Goal: Task Accomplishment & Management: Manage account settings

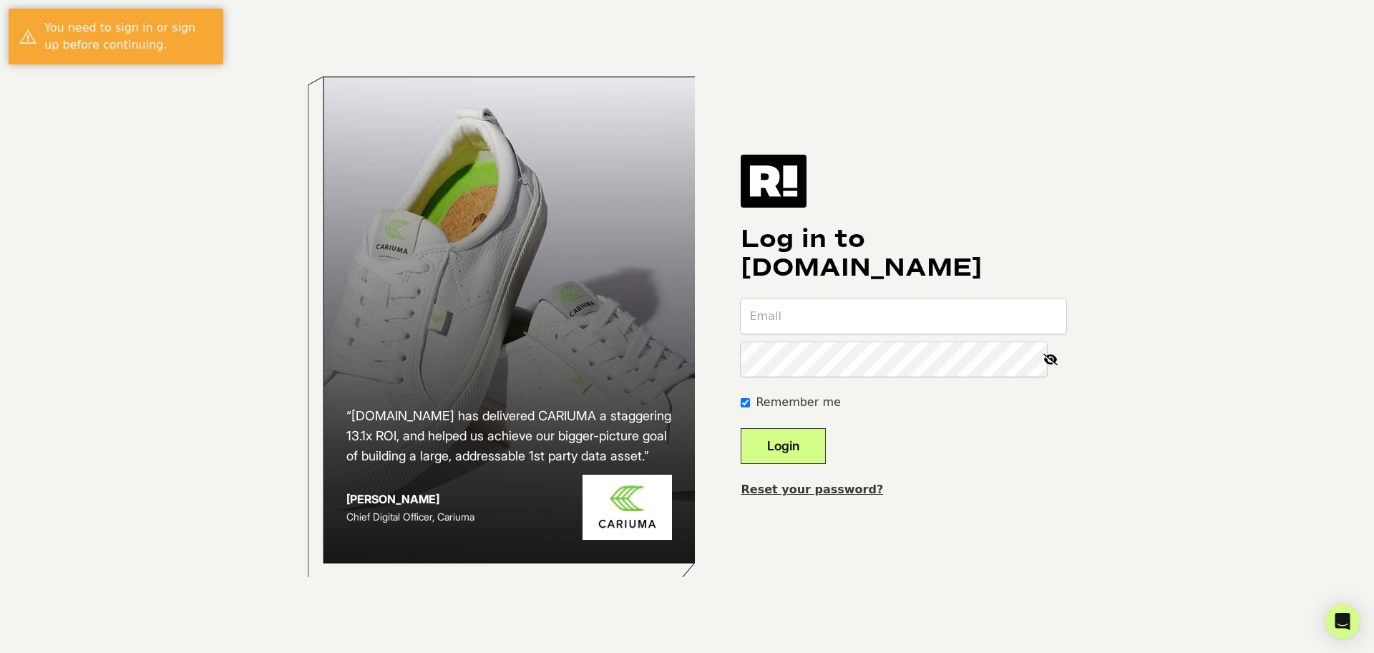
click at [854, 318] on input "email" at bounding box center [904, 316] width 326 height 34
click at [901, 317] on input "email" at bounding box center [904, 316] width 326 height 34
type input "adesalvo@consumeraffairs.com"
drag, startPoint x: 802, startPoint y: 449, endPoint x: 852, endPoint y: 439, distance: 50.4
click at [802, 449] on button "Login" at bounding box center [783, 446] width 85 height 36
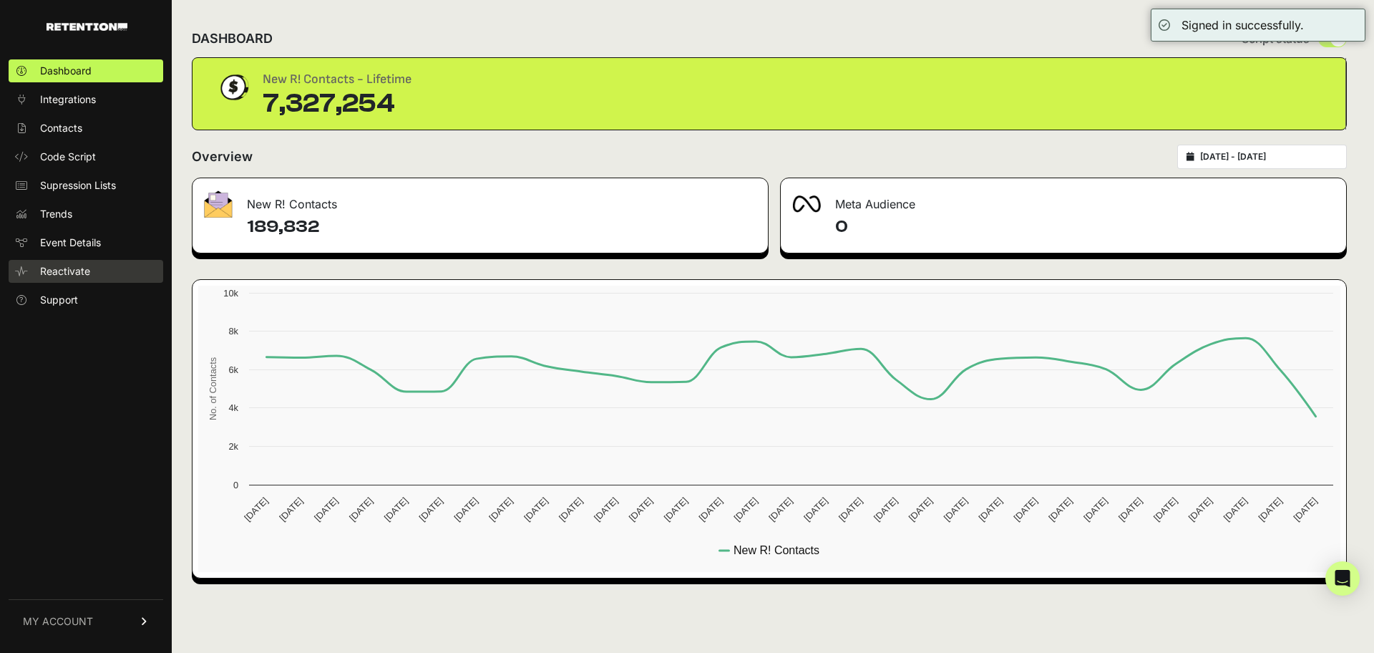
click at [65, 280] on link "Reactivate" at bounding box center [86, 271] width 155 height 23
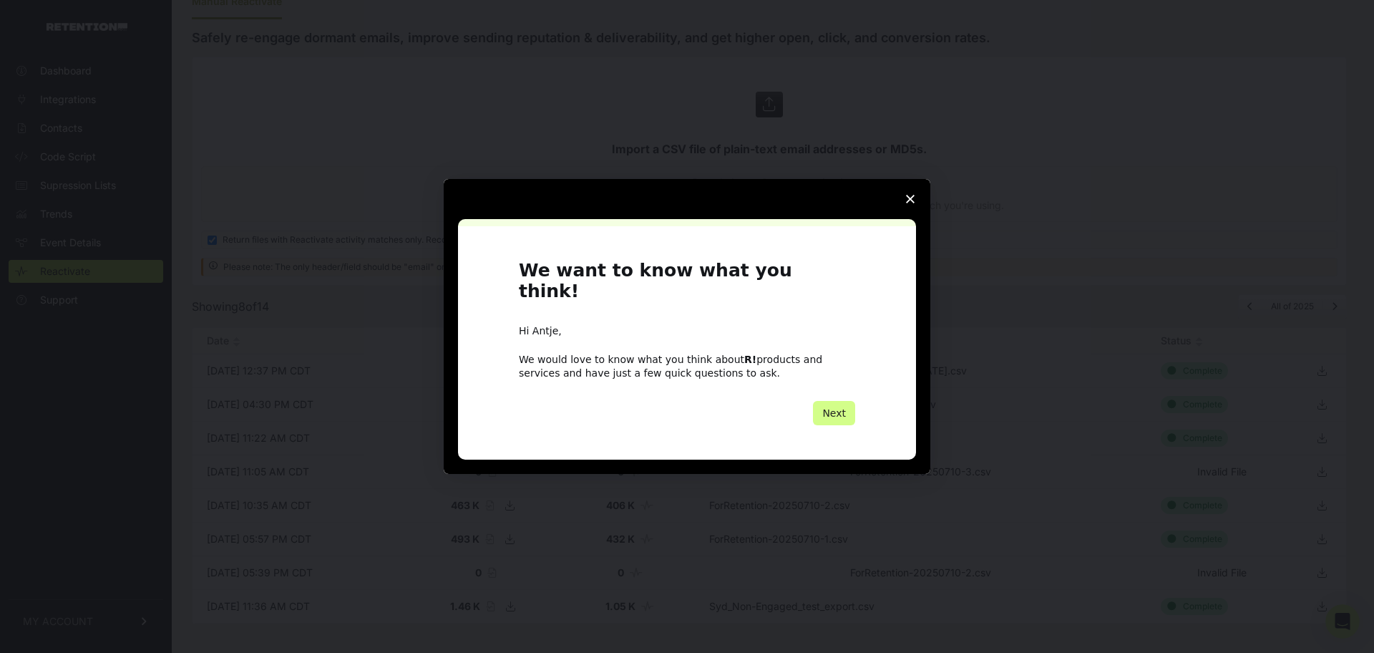
click at [903, 211] on span "Close survey" at bounding box center [910, 199] width 40 height 40
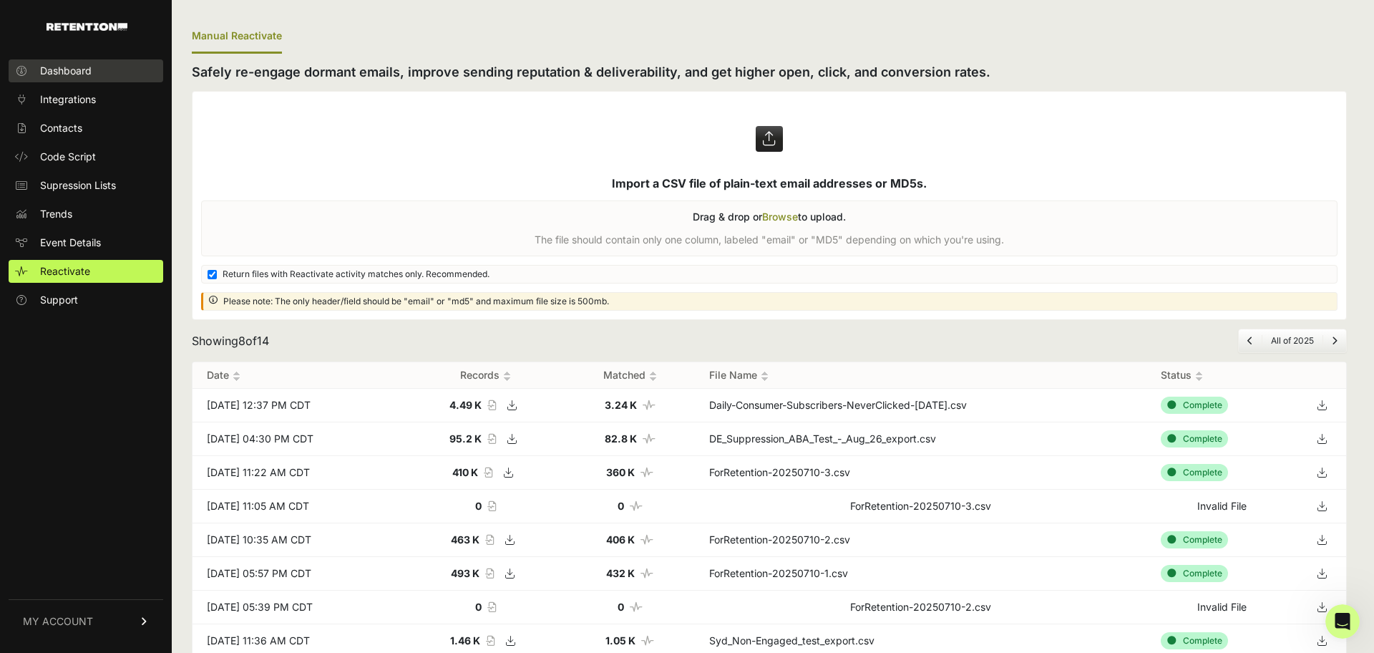
click at [59, 72] on span "Dashboard" at bounding box center [66, 71] width 52 height 14
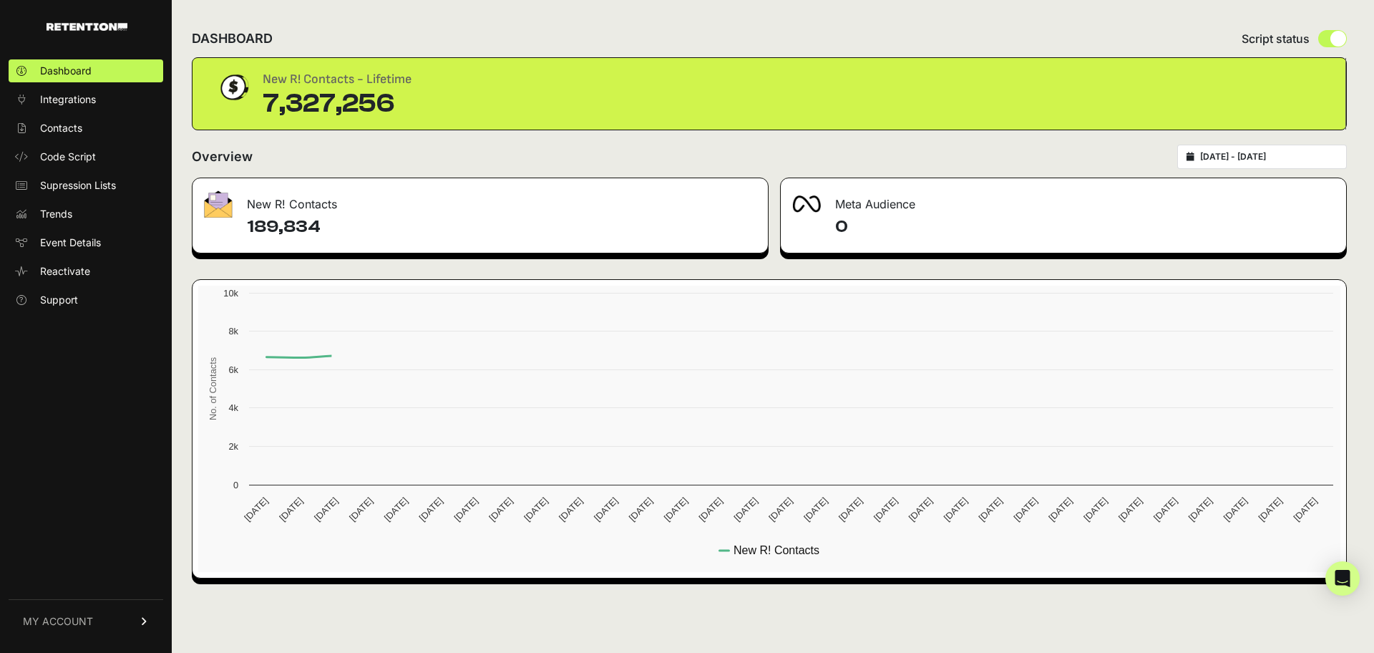
click at [58, 100] on span "Integrations" at bounding box center [68, 99] width 56 height 14
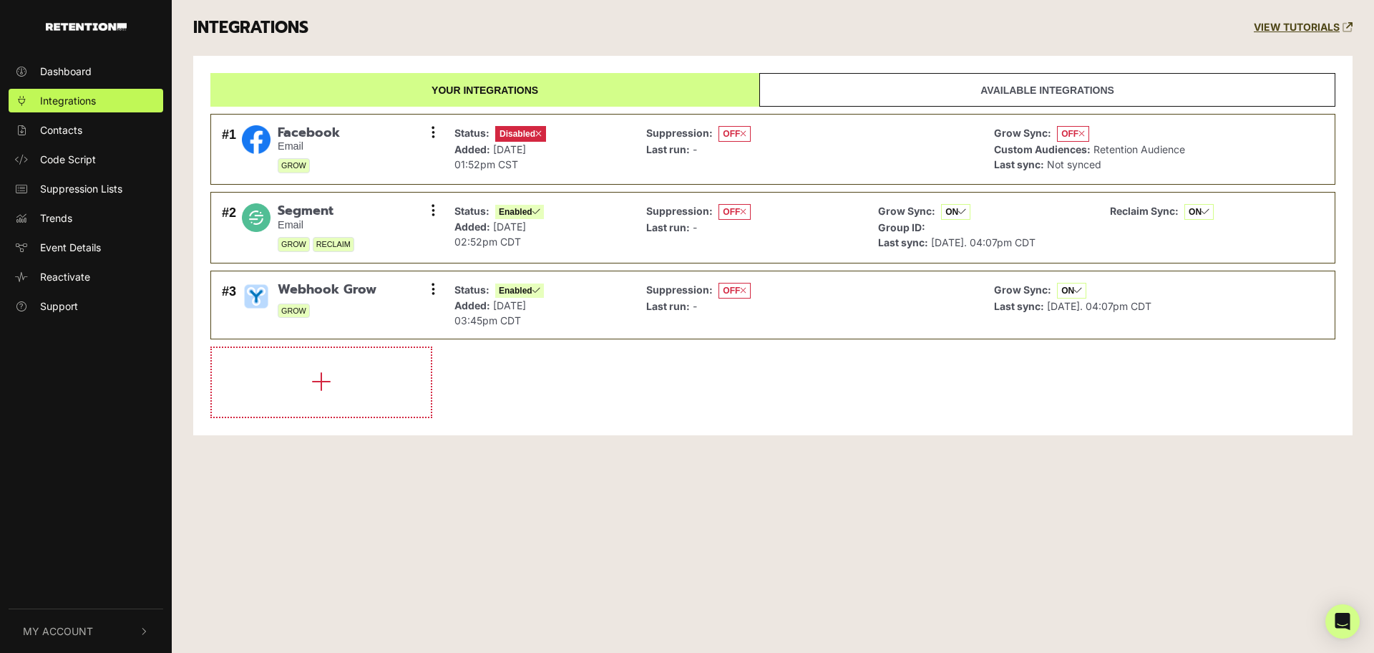
click at [759, 95] on link "Available integrations" at bounding box center [1047, 90] width 576 height 34
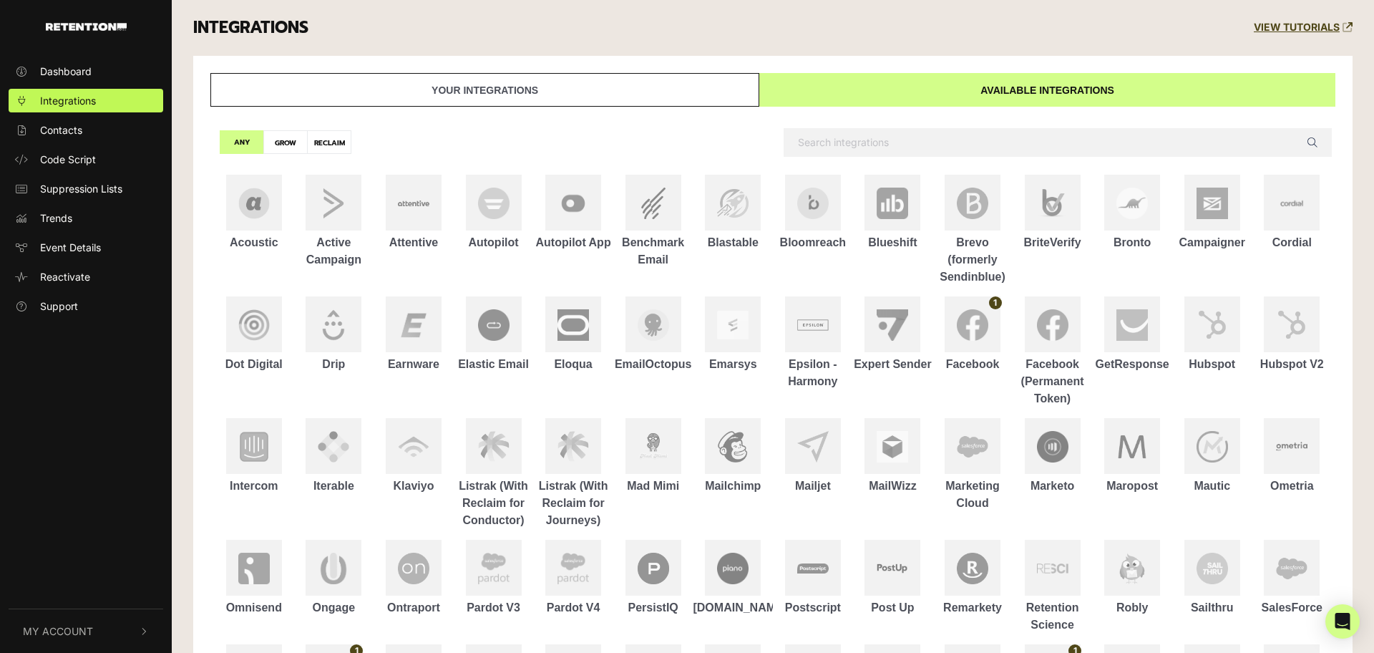
click at [281, 136] on label "GROW" at bounding box center [285, 142] width 44 height 24
radio input "true"
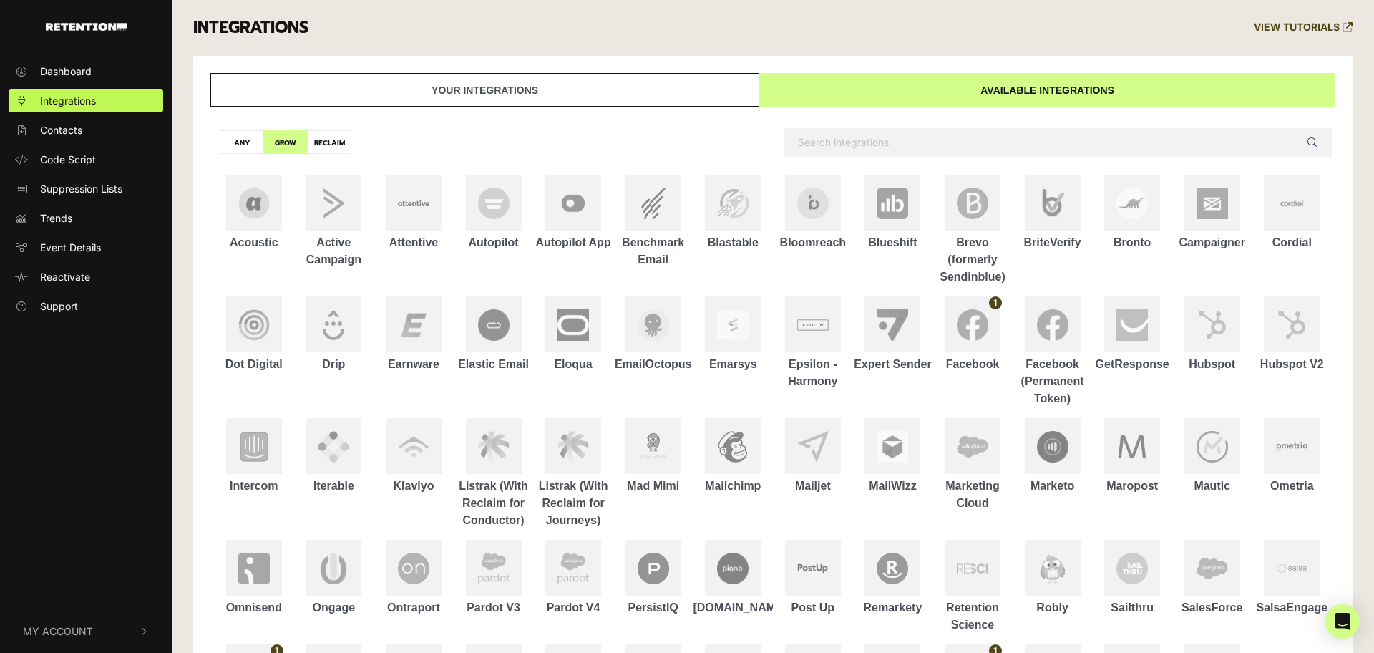
click at [242, 140] on label "ANY" at bounding box center [242, 142] width 44 height 24
radio input "true"
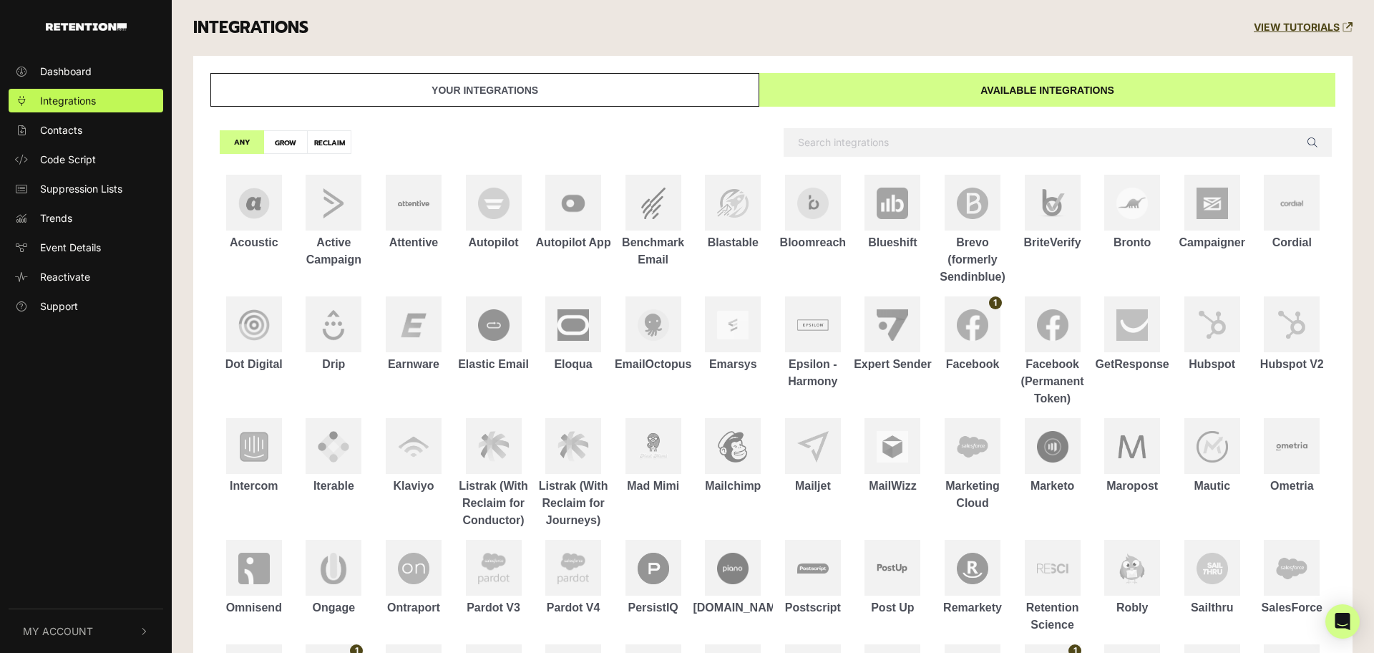
click at [265, 101] on link "Your integrations" at bounding box center [484, 90] width 549 height 34
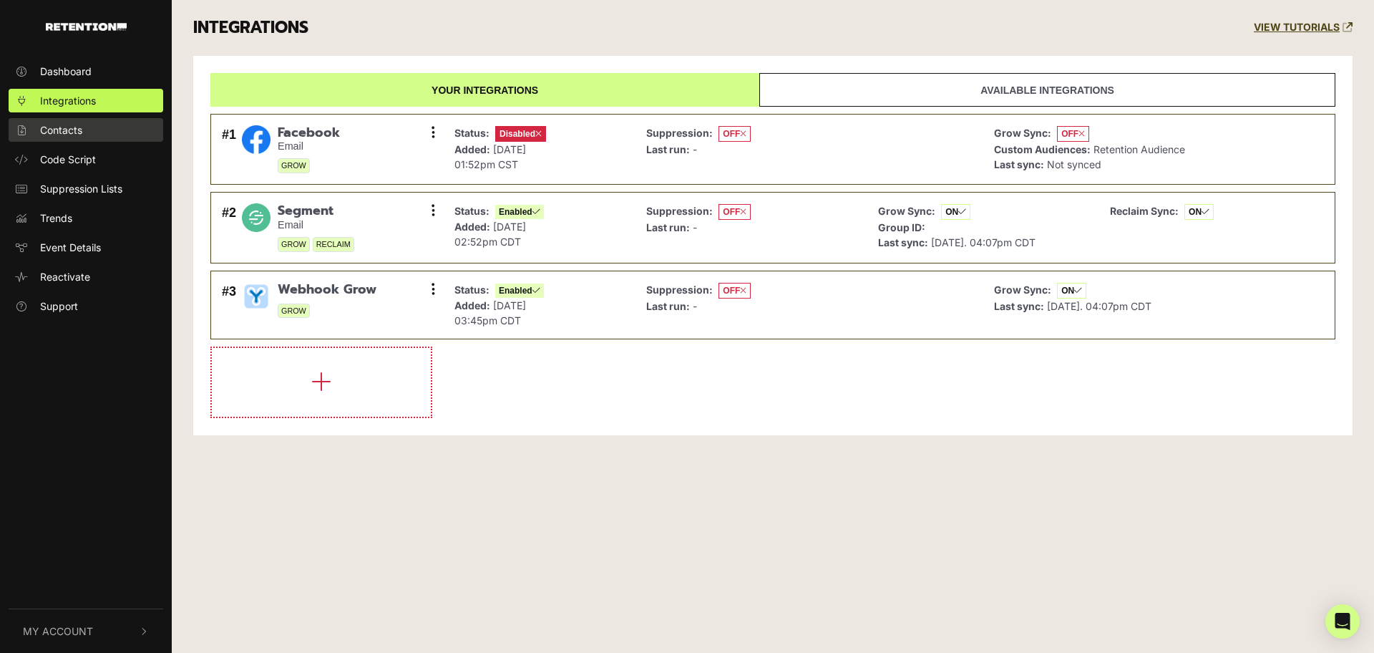
click at [117, 131] on link "Contacts" at bounding box center [86, 130] width 155 height 24
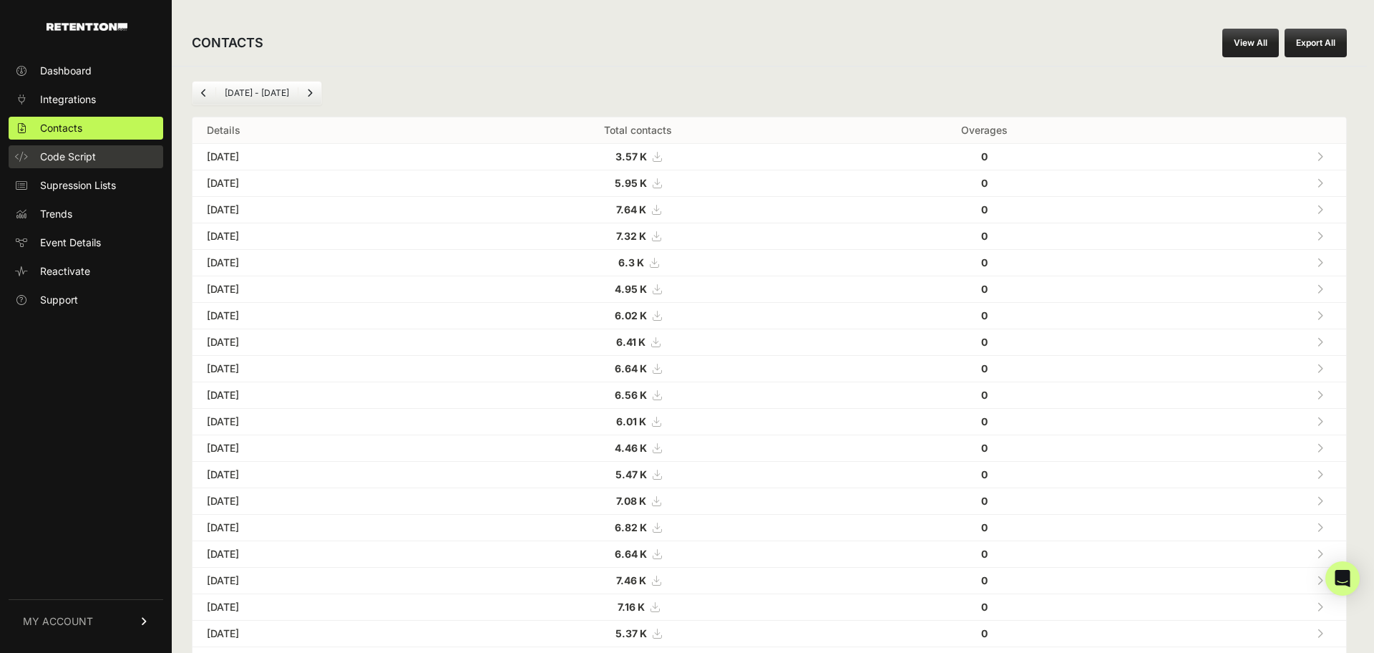
click at [110, 150] on link "Code Script" at bounding box center [86, 156] width 155 height 23
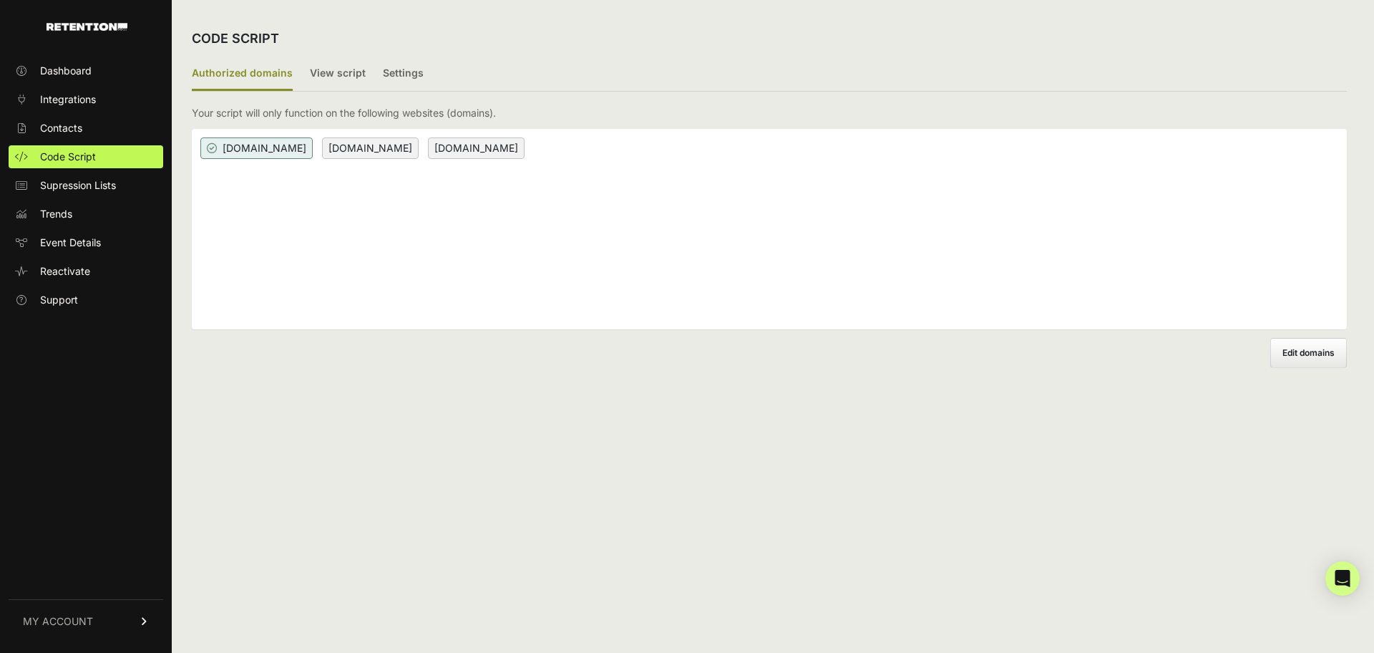
click at [99, 190] on span "Supression Lists" at bounding box center [78, 185] width 76 height 14
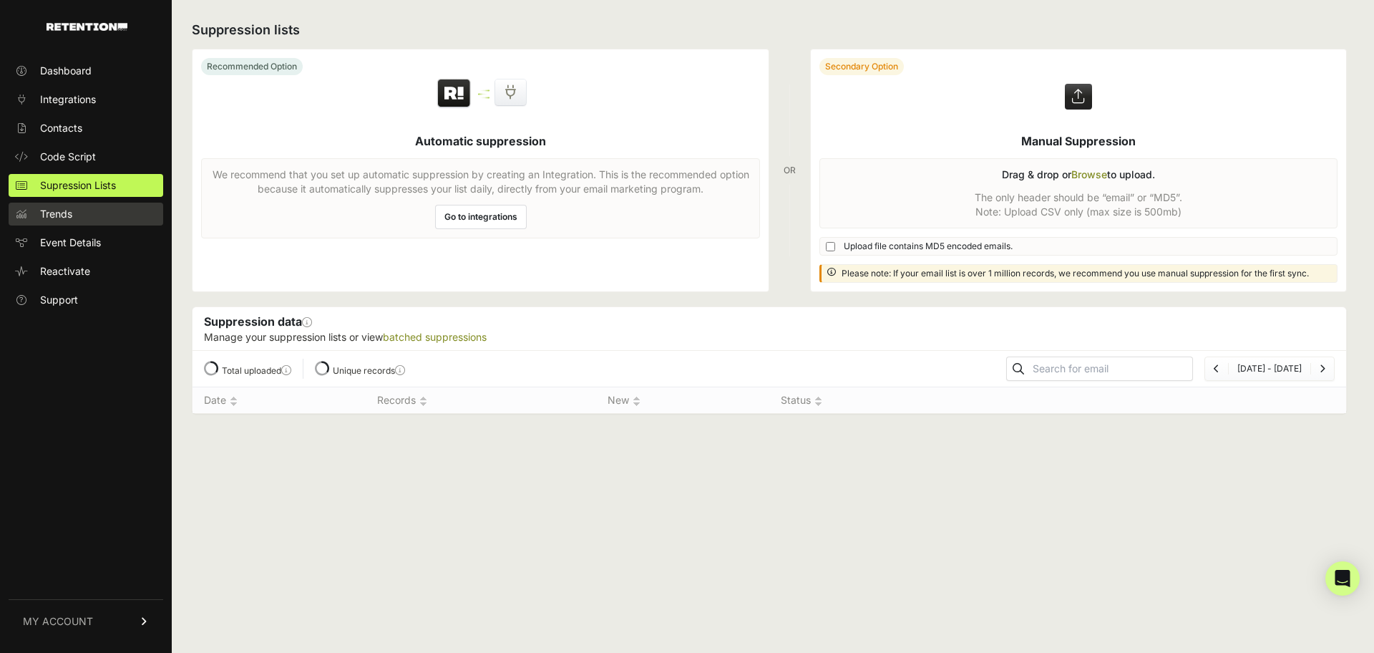
click at [94, 217] on link "Trends" at bounding box center [86, 214] width 155 height 23
click at [85, 272] on span "Reactivate" at bounding box center [65, 271] width 50 height 14
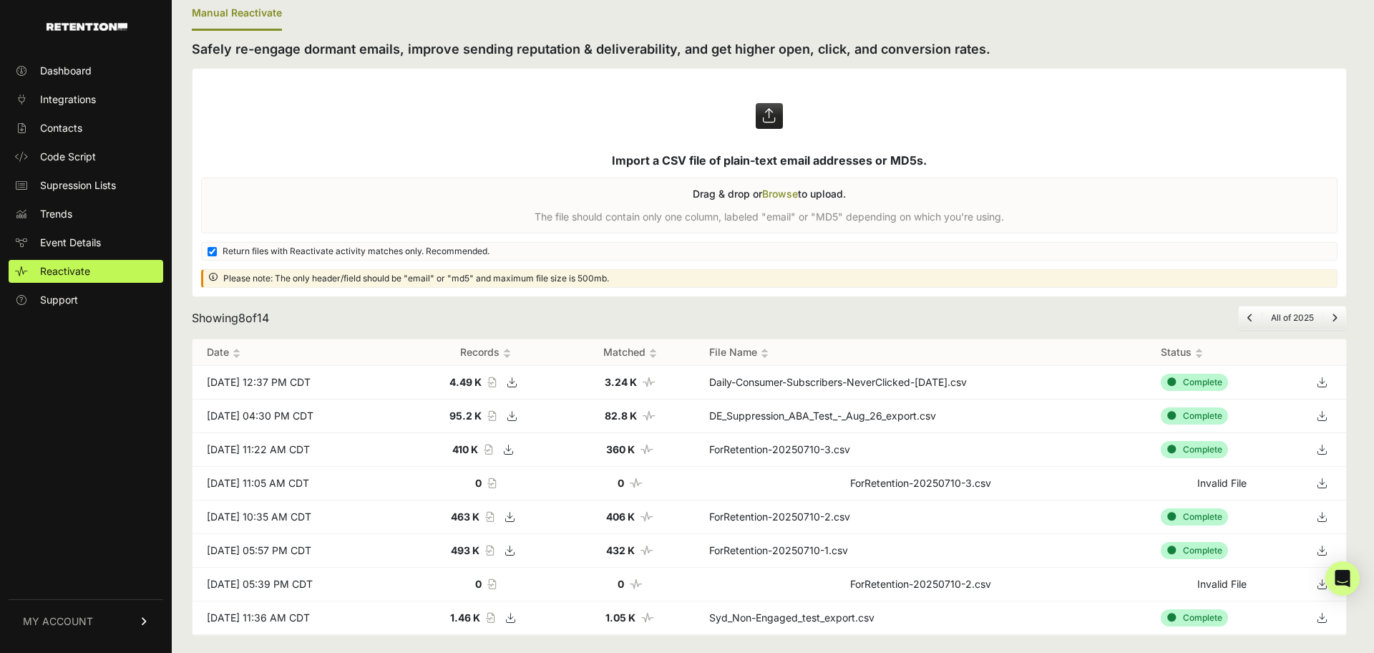
scroll to position [34, 0]
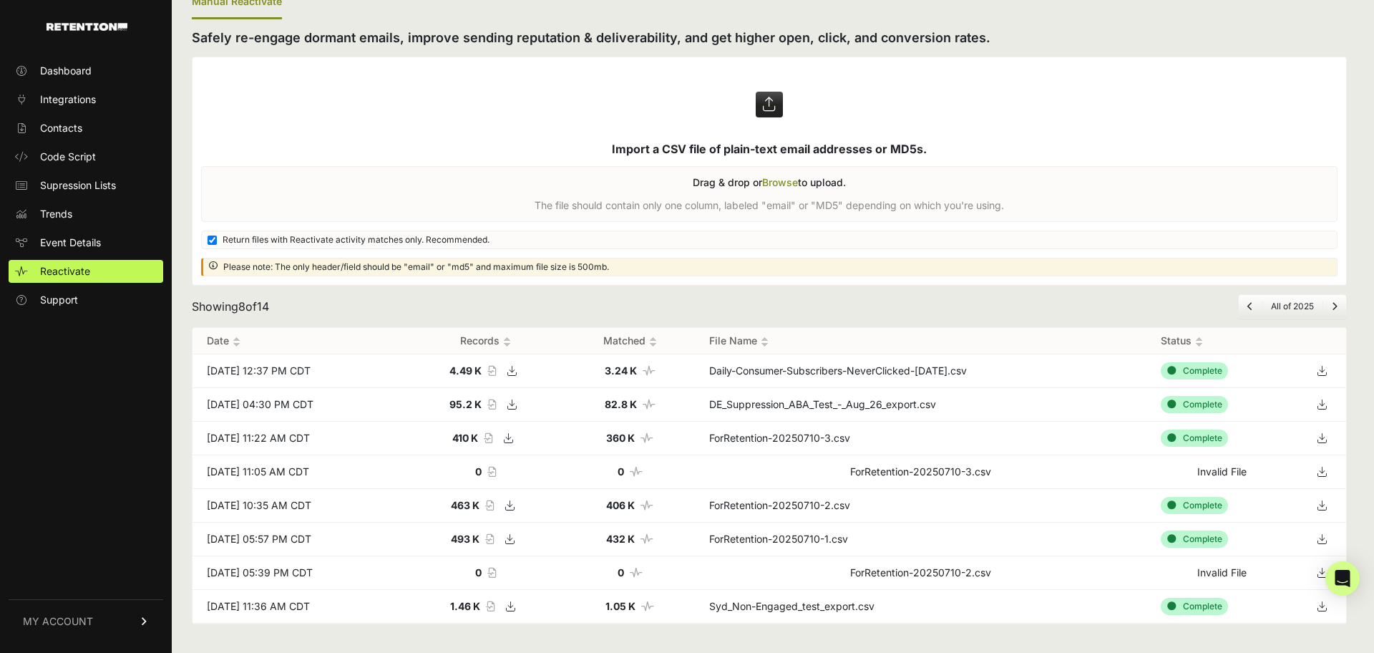
click at [142, 617] on icon at bounding box center [145, 621] width 10 height 9
click at [83, 409] on div "Dashboard Integrations Contacts Code Script Supression Lists Trends Event Detai…" at bounding box center [86, 348] width 172 height 606
click at [150, 459] on link "MY ACCOUNT" at bounding box center [86, 455] width 155 height 44
click at [73, 64] on span "Dashboard" at bounding box center [66, 71] width 52 height 14
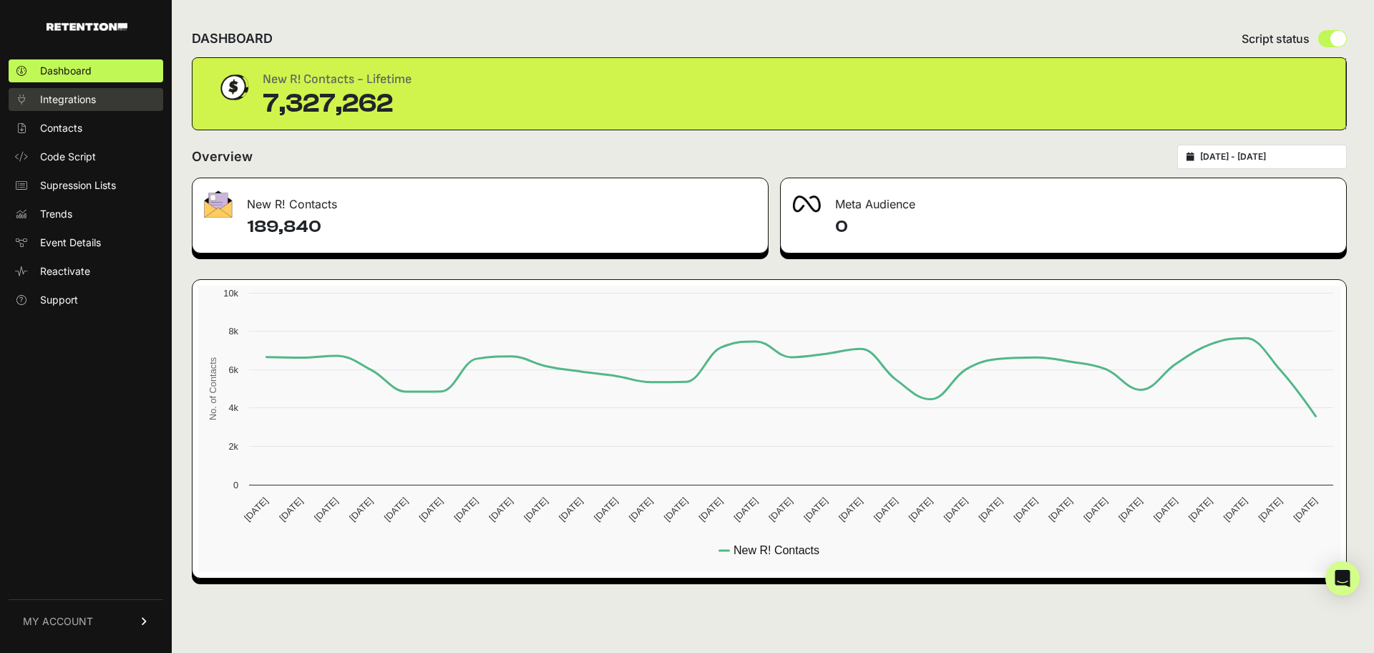
click at [49, 98] on span "Integrations" at bounding box center [68, 99] width 56 height 14
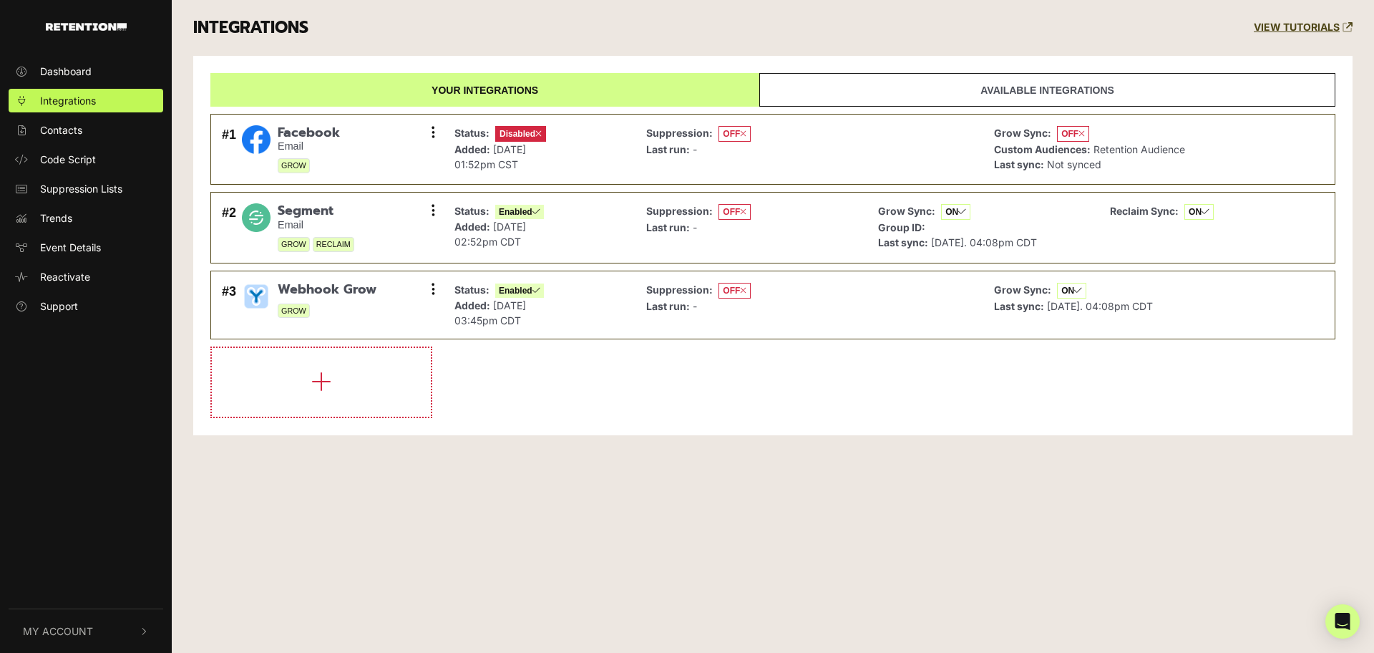
click at [885, 89] on link "Available integrations" at bounding box center [1047, 90] width 576 height 34
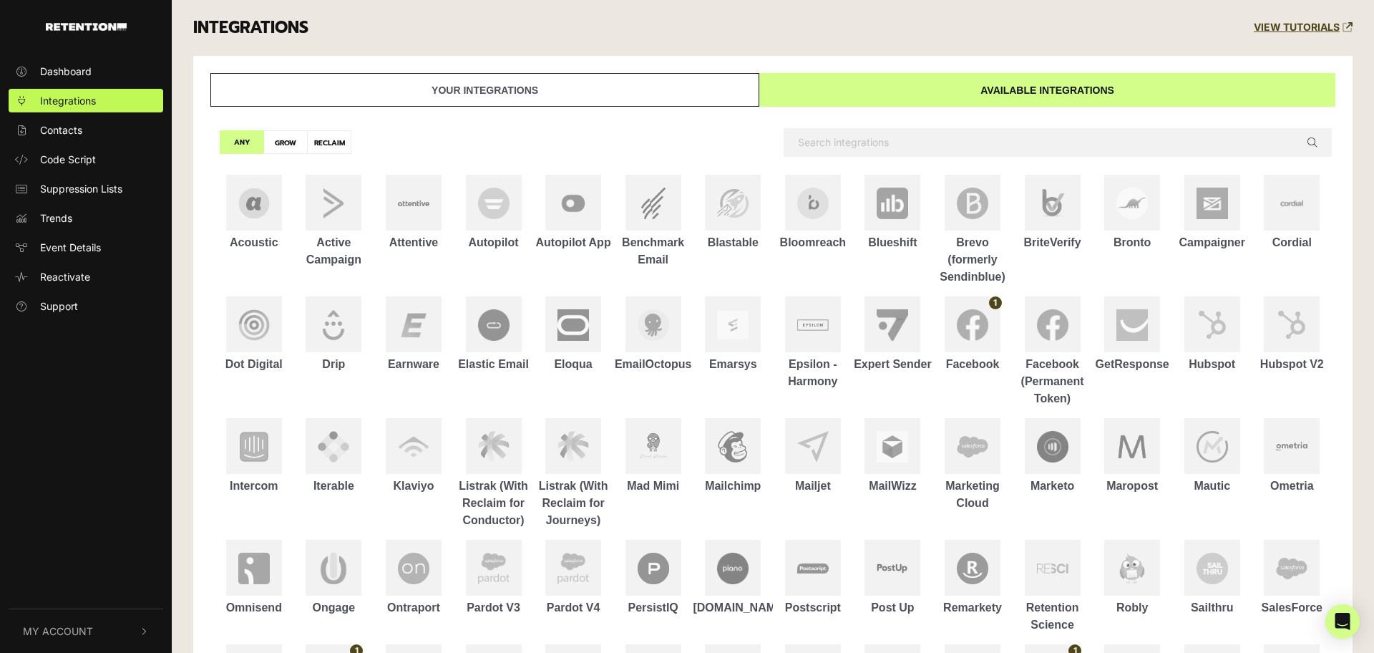
click at [465, 92] on link "Your integrations" at bounding box center [484, 90] width 549 height 34
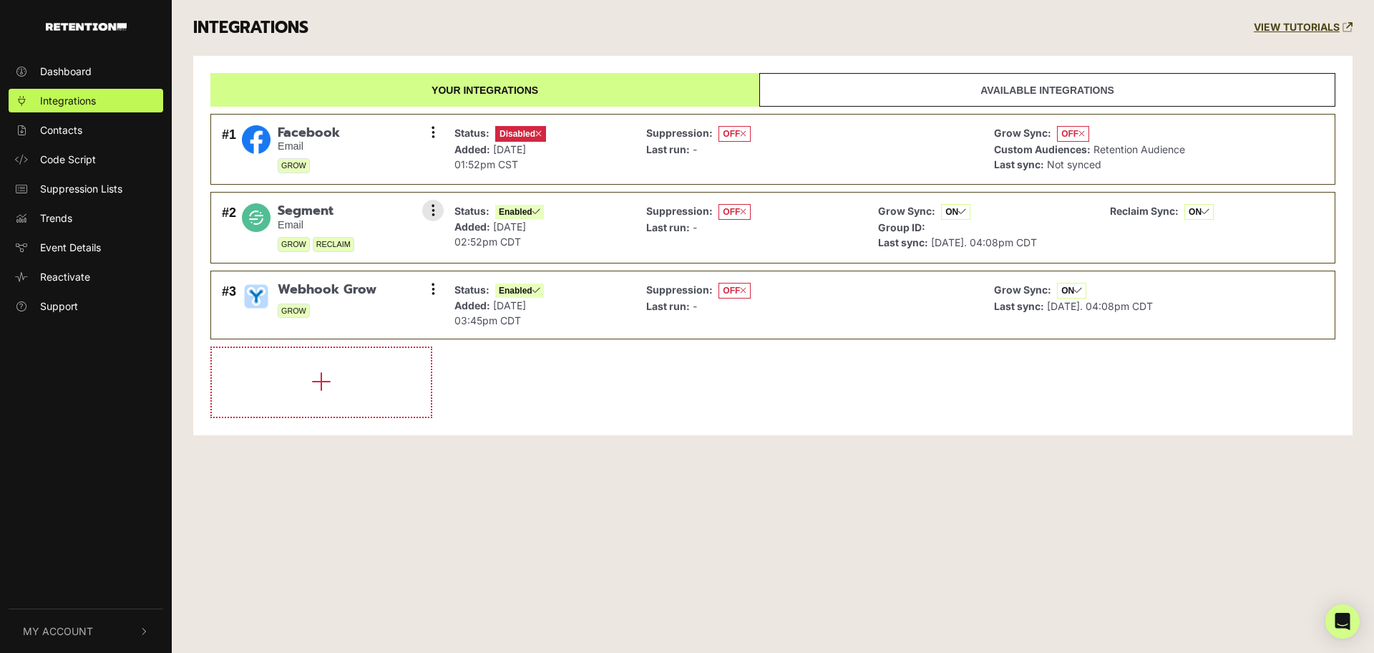
click at [266, 223] on img at bounding box center [256, 217] width 29 height 29
click at [438, 211] on button at bounding box center [432, 210] width 21 height 21
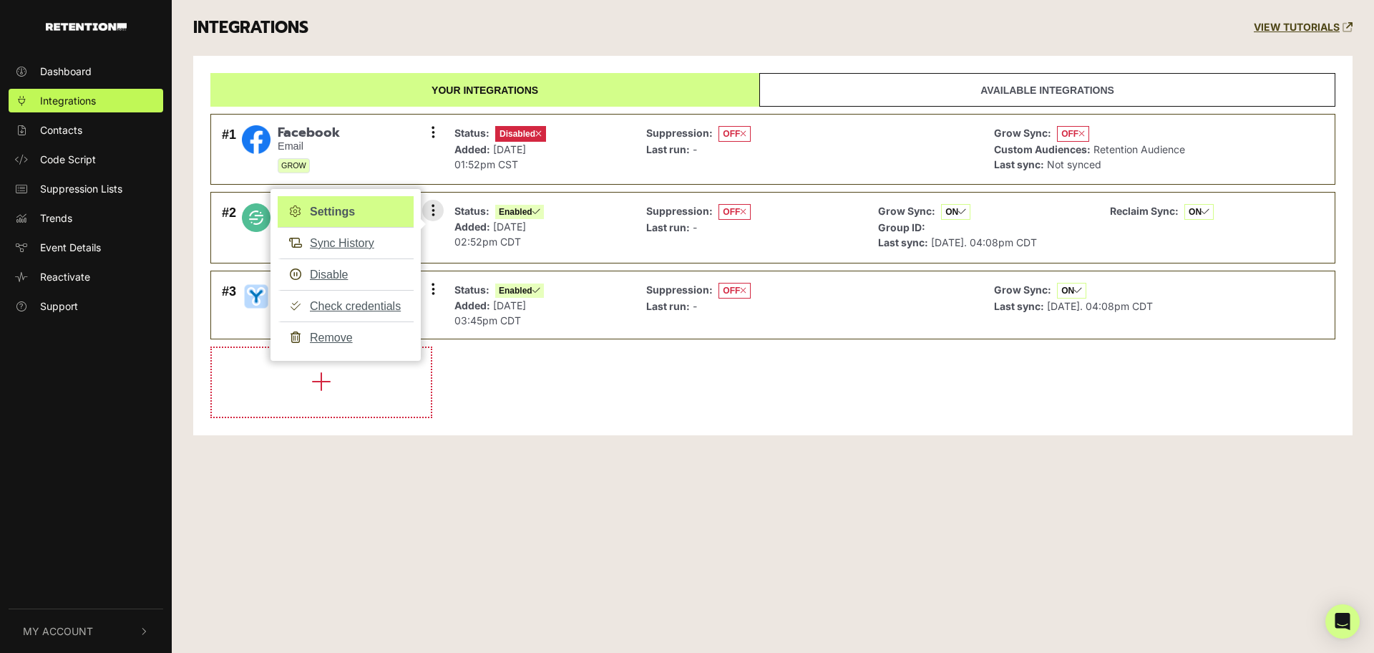
click at [349, 214] on link "Settings" at bounding box center [346, 211] width 136 height 31
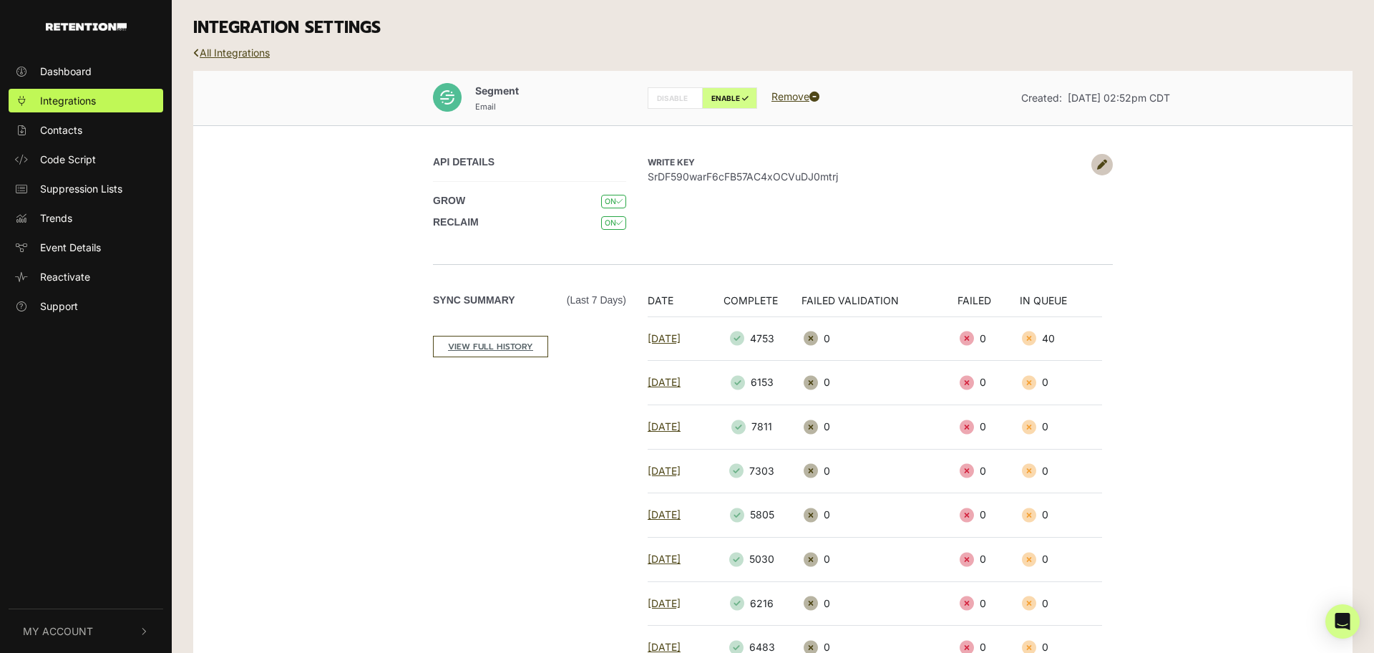
click at [47, 84] on ul "Dashboard Integrations Contacts Code Script Suppression Lists Trends Event Deta…" at bounding box center [86, 188] width 172 height 258
click at [47, 77] on span "Dashboard" at bounding box center [66, 71] width 52 height 15
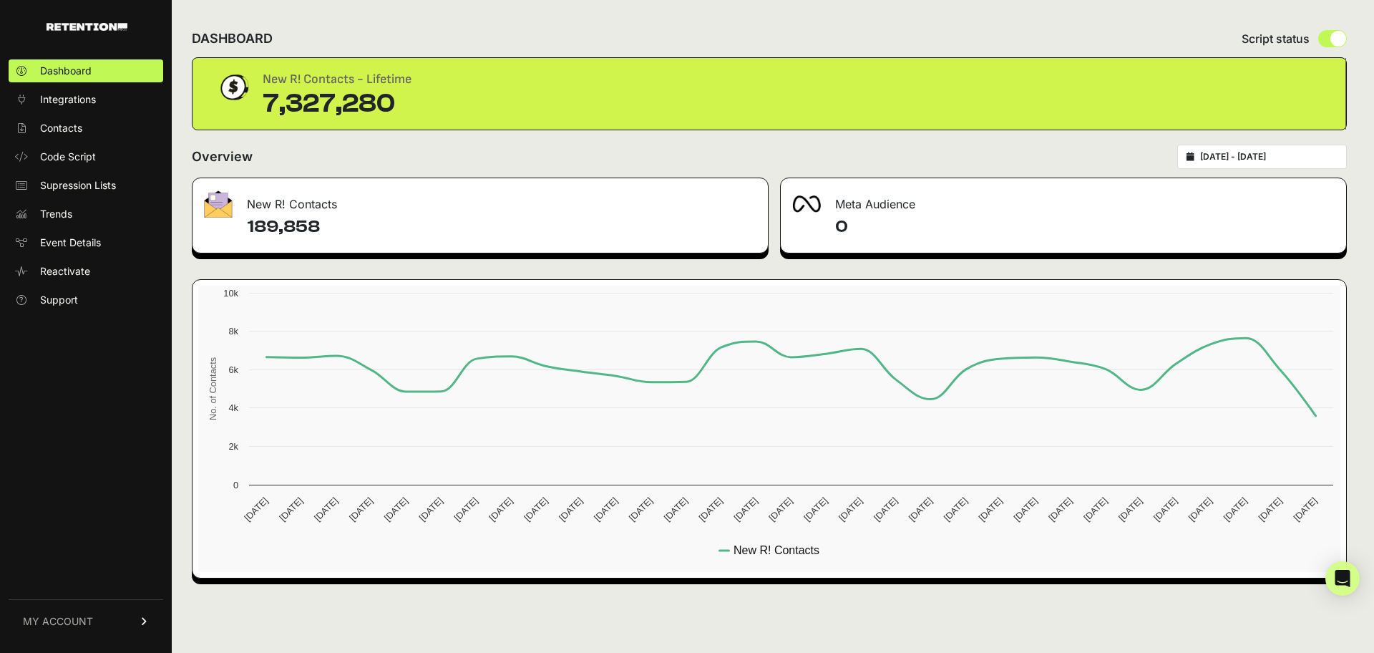
drag, startPoint x: 250, startPoint y: 230, endPoint x: 319, endPoint y: 231, distance: 68.7
click at [319, 231] on h4 "189,858" at bounding box center [502, 226] width 510 height 23
drag, startPoint x: 314, startPoint y: 230, endPoint x: 248, endPoint y: 228, distance: 65.9
click at [248, 228] on h4 "189,858" at bounding box center [502, 226] width 510 height 23
